Goal: Task Accomplishment & Management: Complete application form

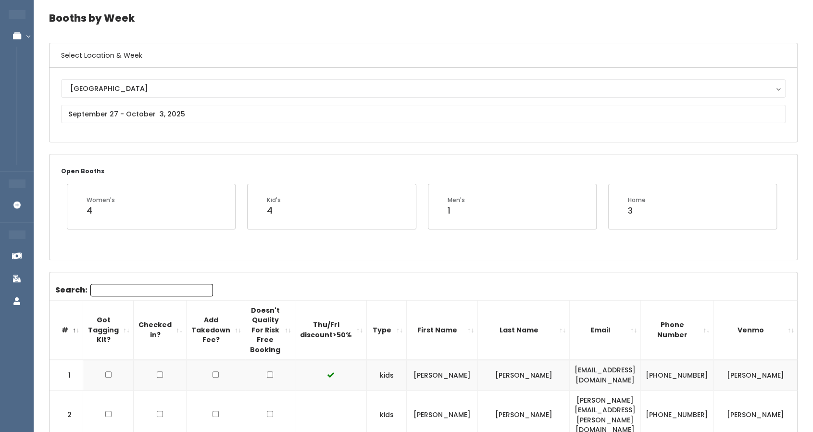
scroll to position [33, 0]
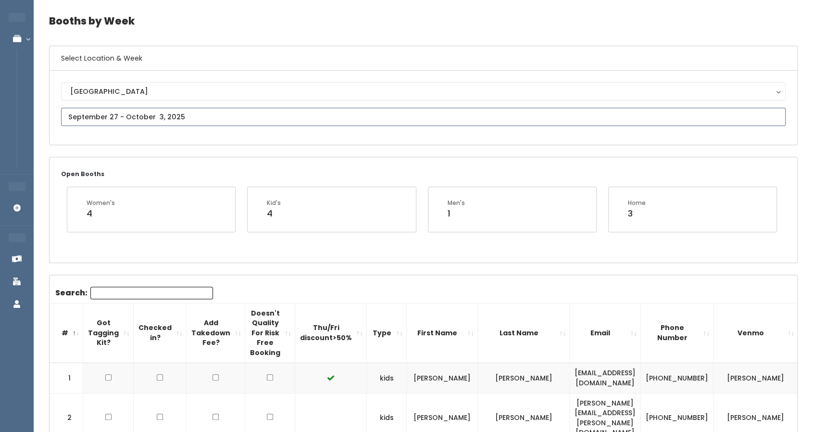
click at [160, 109] on input "text" at bounding box center [423, 117] width 724 height 18
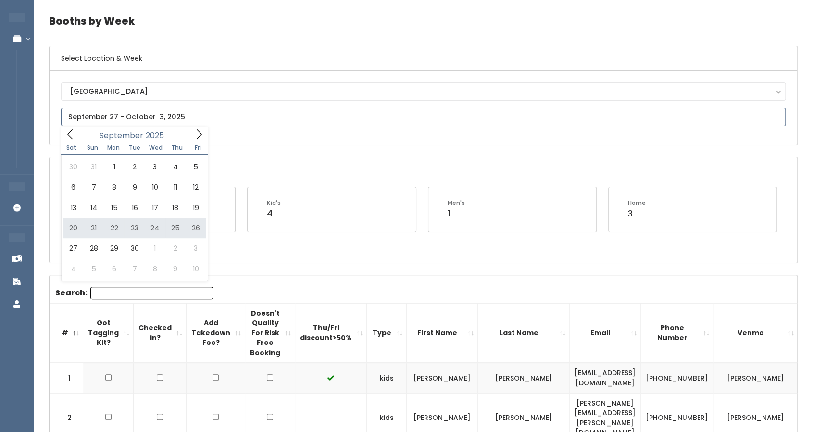
type input "September 20 to September 26"
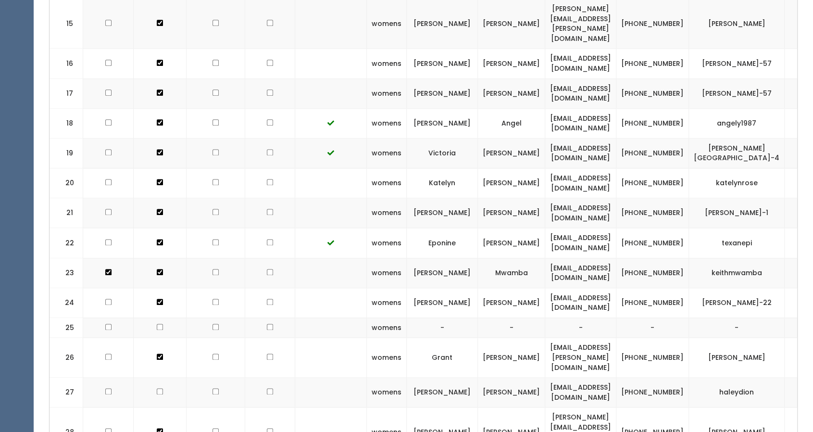
scroll to position [781, 0]
click at [267, 269] on input "checkbox" at bounding box center [270, 272] width 6 height 6
checkbox input "true"
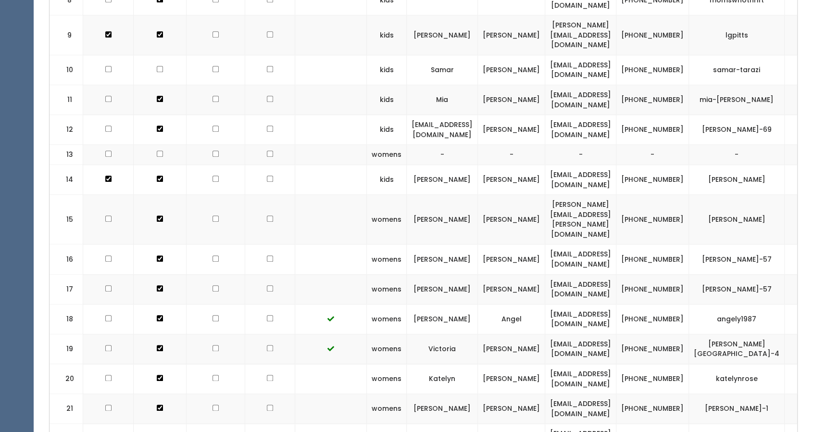
scroll to position [579, 0]
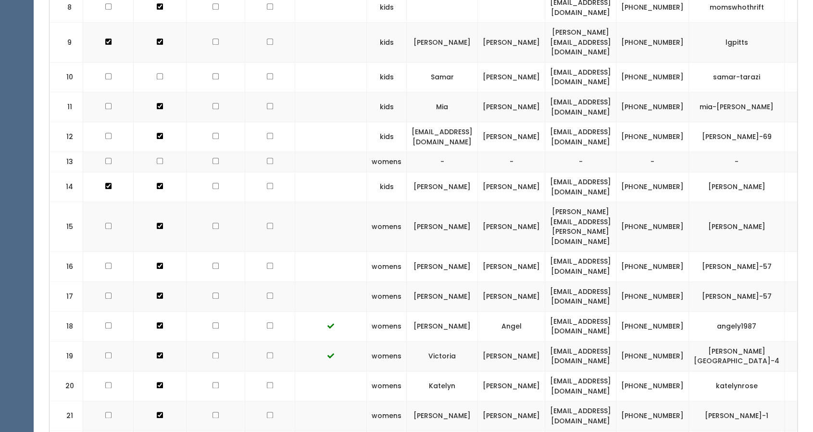
click at [267, 73] on input "checkbox" at bounding box center [270, 76] width 6 height 6
checkbox input "true"
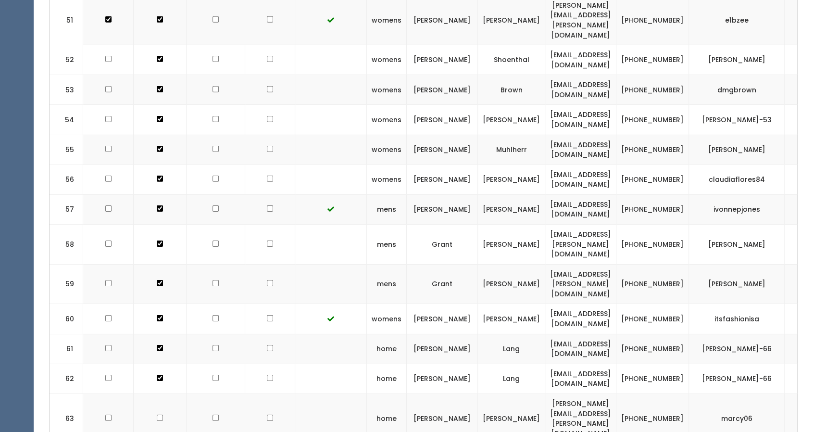
scroll to position [1940, 0]
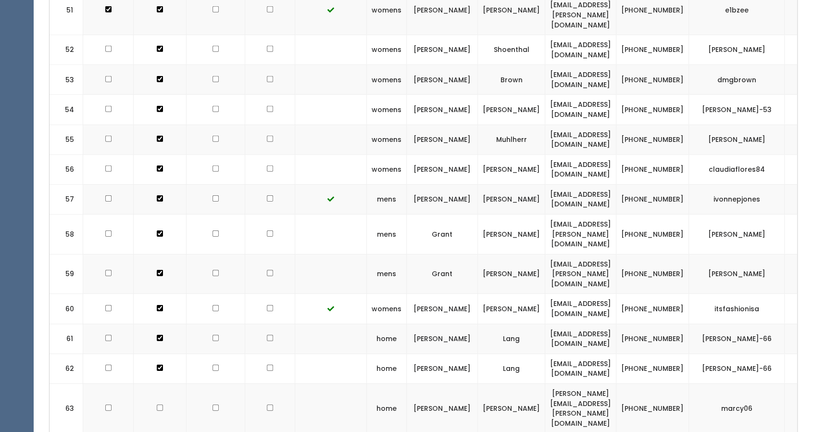
click at [267, 404] on input "checkbox" at bounding box center [270, 407] width 6 height 6
checkbox input "true"
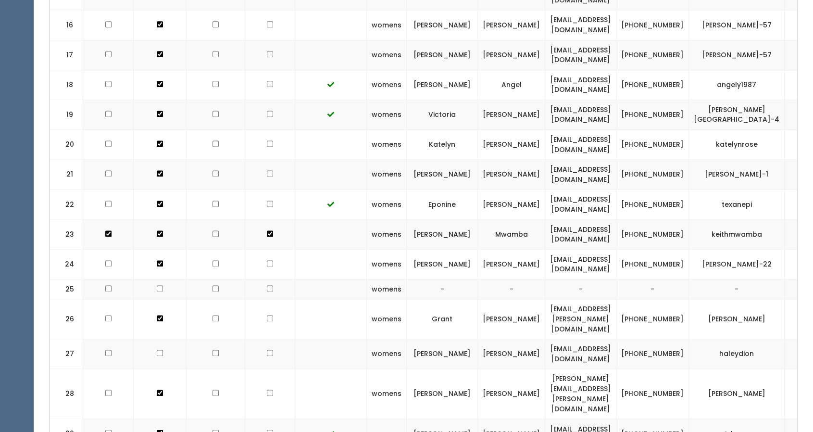
scroll to position [821, 0]
copy tr "[EMAIL_ADDRESS][DOMAIN_NAME]"
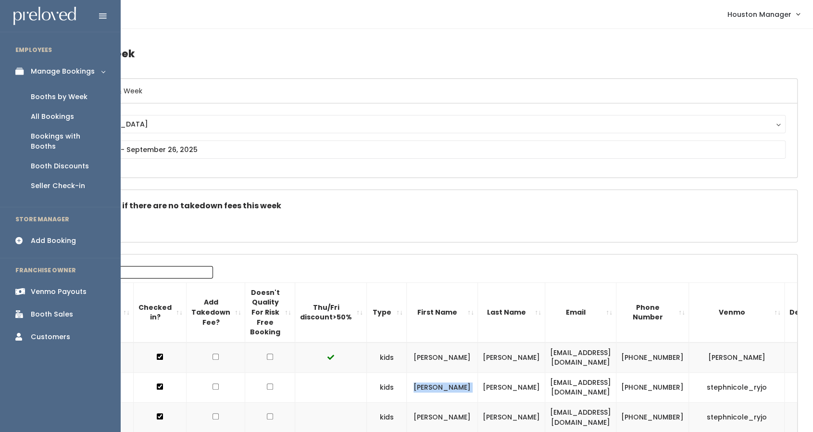
click at [57, 236] on div "Add Booking" at bounding box center [53, 241] width 45 height 10
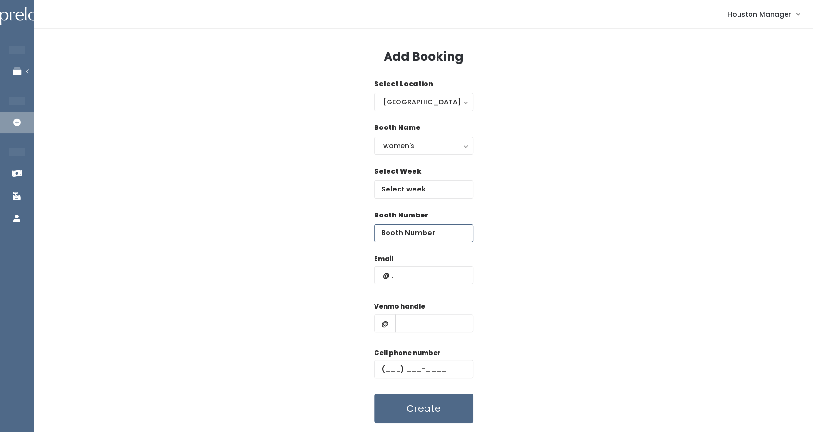
click at [425, 232] on input "number" at bounding box center [423, 233] width 99 height 18
type input "25"
click at [409, 272] on input "text" at bounding box center [423, 275] width 99 height 18
paste input "[EMAIL_ADDRESS][DOMAIN_NAME]"
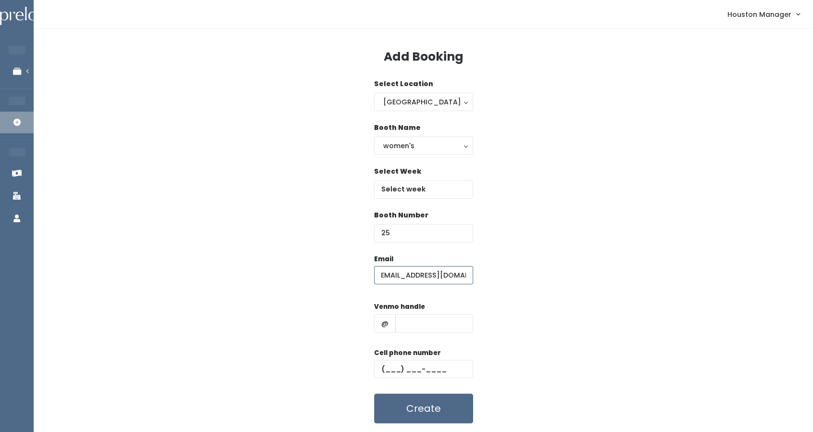
type input "[EMAIL_ADDRESS][DOMAIN_NAME]"
type input "444444"
type input "[PHONE_NUMBER]"
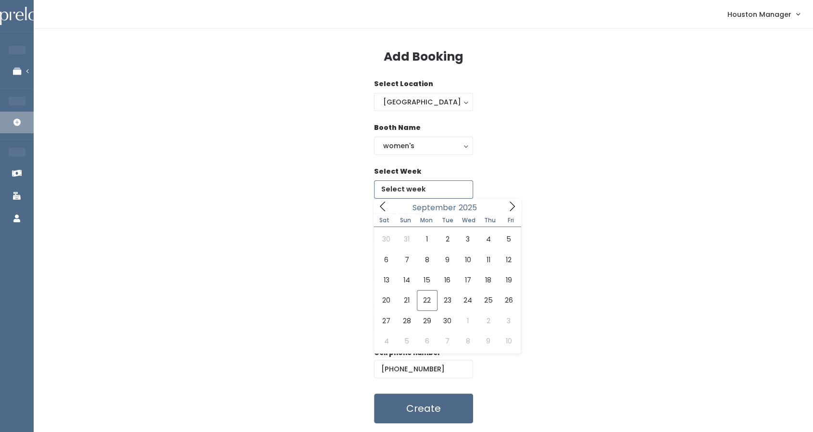
click at [433, 185] on input "text" at bounding box center [423, 189] width 99 height 18
type input "September 20 to September 26"
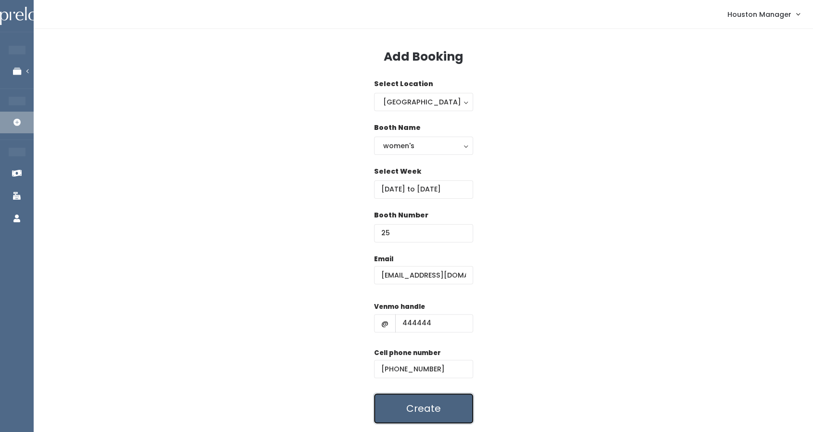
click at [423, 417] on button "Create" at bounding box center [423, 408] width 99 height 30
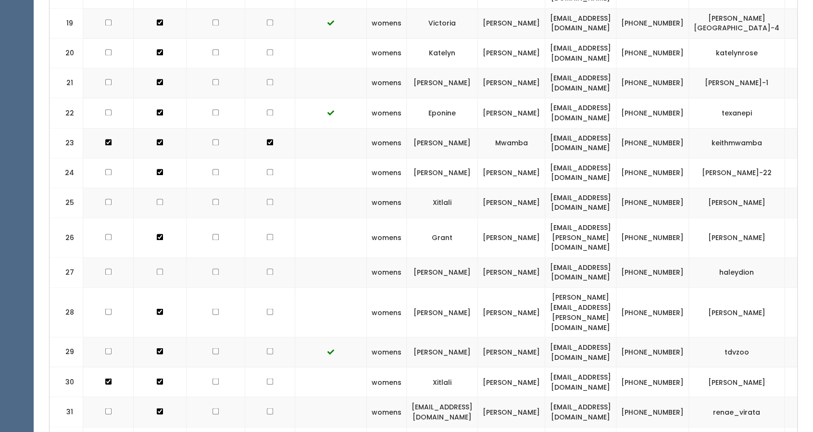
scroll to position [0, 39]
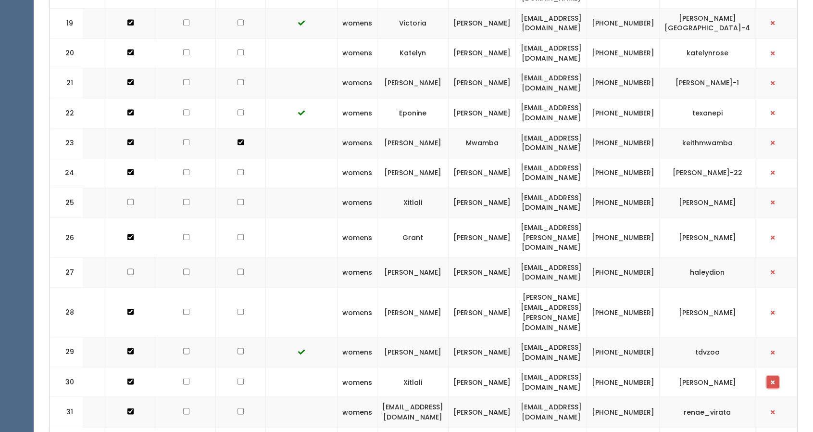
click at [774, 379] on span "button" at bounding box center [773, 382] width 4 height 6
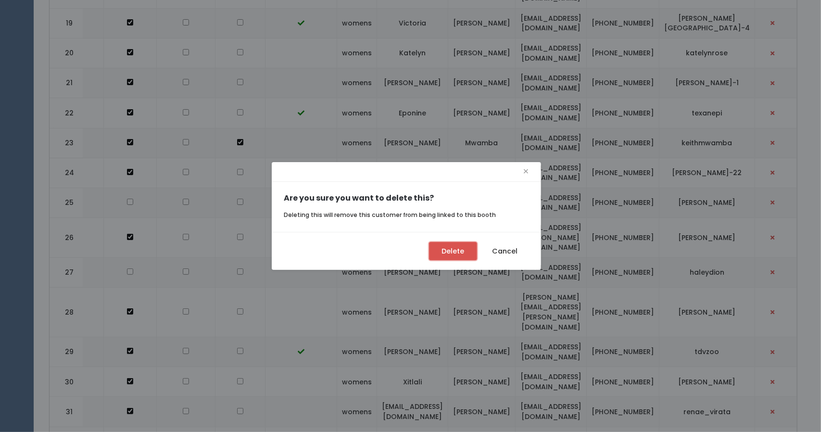
click at [463, 244] on button "Delete" at bounding box center [453, 251] width 48 height 18
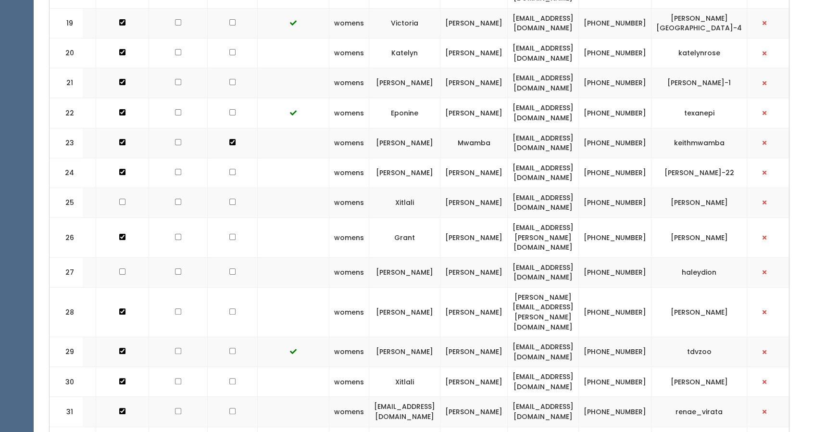
scroll to position [0, 32]
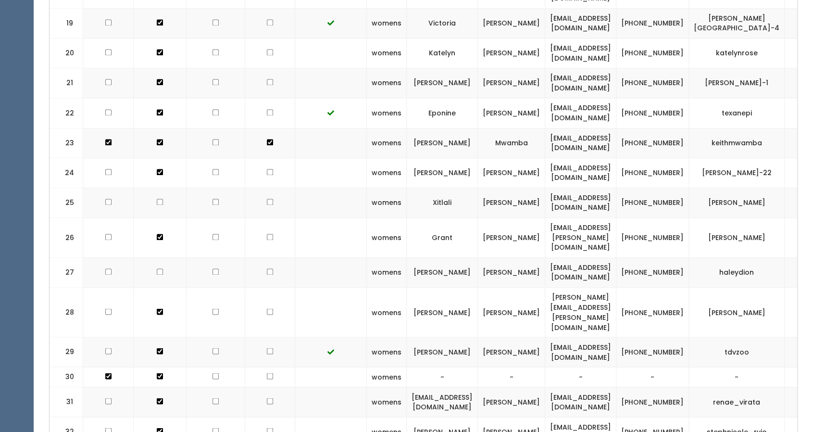
click at [158, 199] on input "checkbox" at bounding box center [160, 202] width 6 height 6
checkbox input "true"
click at [105, 199] on input "checkbox" at bounding box center [108, 202] width 6 height 6
checkbox input "true"
click at [157, 373] on input "checkbox" at bounding box center [160, 376] width 6 height 6
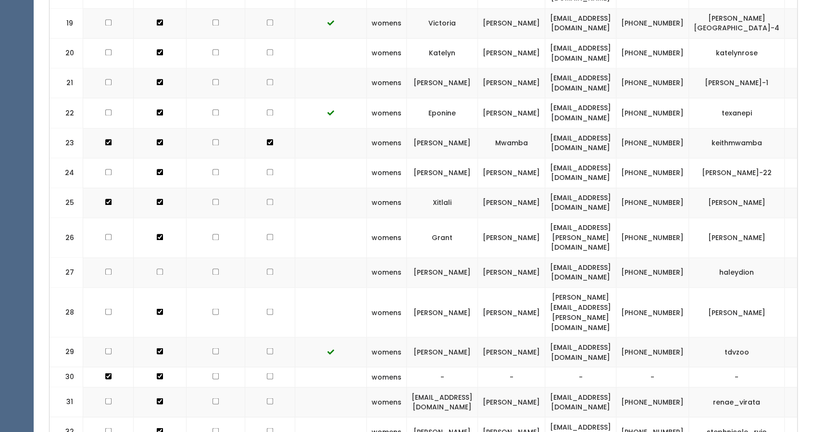
checkbox input "false"
click at [108, 373] on input "checkbox" at bounding box center [108, 376] width 6 height 6
checkbox input "false"
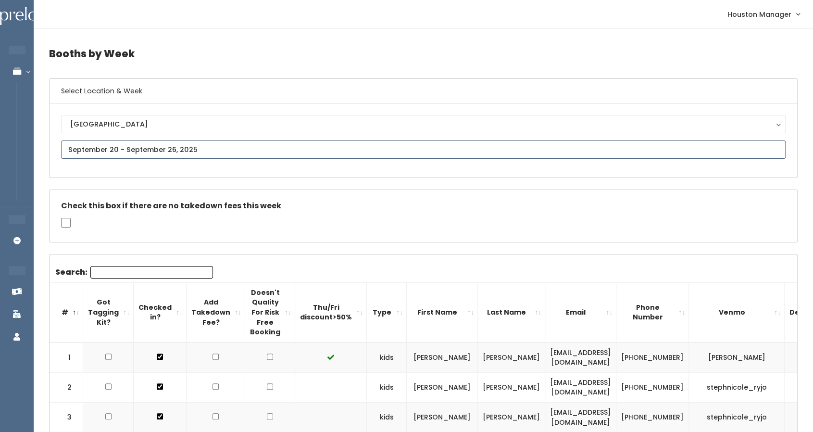
click at [169, 148] on input "text" at bounding box center [423, 149] width 724 height 18
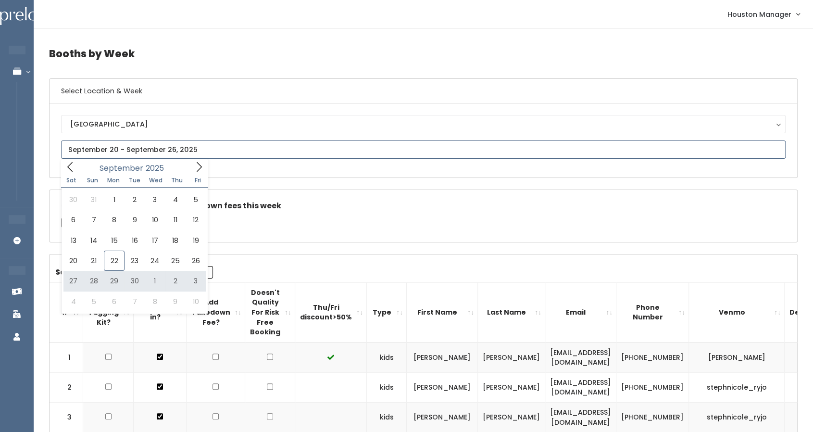
type input "[DATE] to [DATE]"
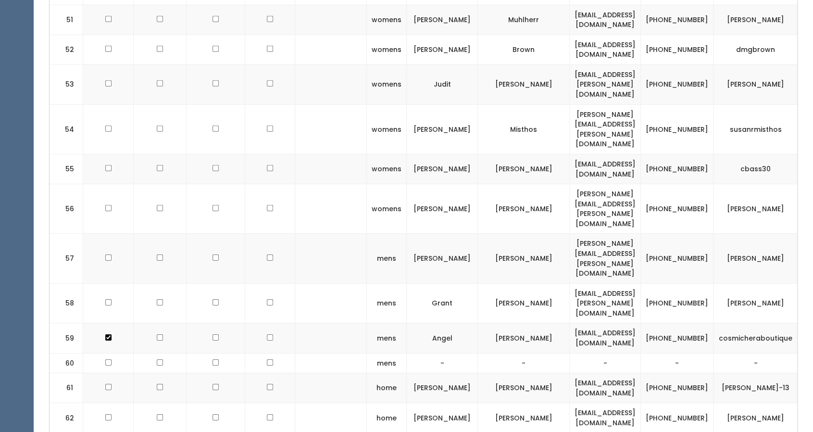
scroll to position [1924, 0]
click at [495, 403] on td "[PERSON_NAME]" at bounding box center [524, 418] width 92 height 30
